Goal: Transaction & Acquisition: Purchase product/service

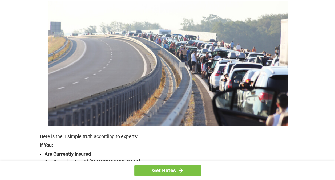
scroll to position [80, 0]
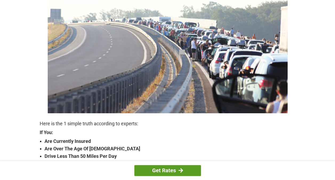
click at [158, 166] on link "Get Rates" at bounding box center [167, 170] width 67 height 11
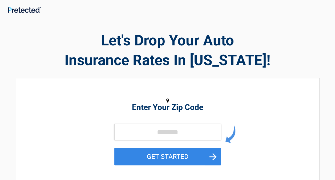
click at [141, 112] on div "Enter Your Zip Code GET STARTED" at bounding box center [167, 132] width 245 height 99
click at [138, 131] on input "tel" at bounding box center [167, 132] width 107 height 16
type input "*****"
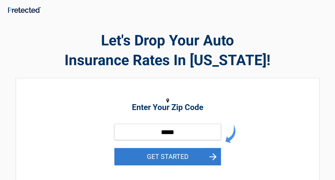
click at [136, 153] on button "GET STARTED" at bounding box center [167, 156] width 107 height 17
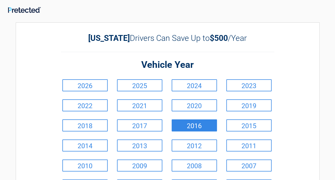
click at [203, 125] on link "2016" at bounding box center [194, 125] width 45 height 12
